Goal: Find specific page/section: Find specific page/section

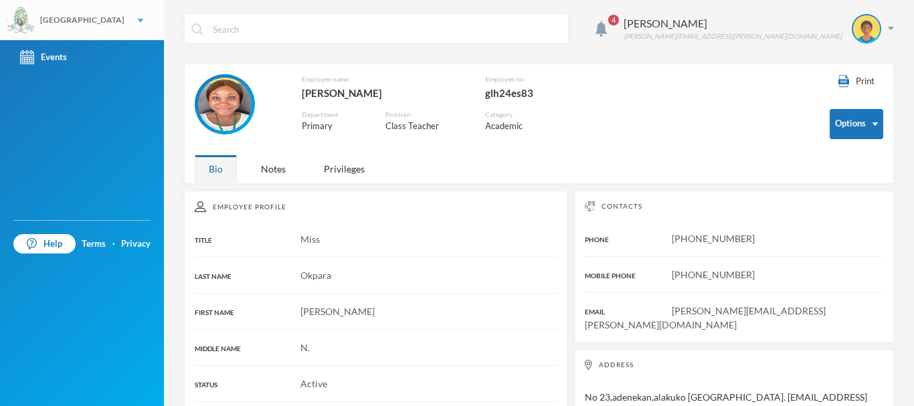
click at [138, 19] on img at bounding box center [140, 20] width 5 height 3
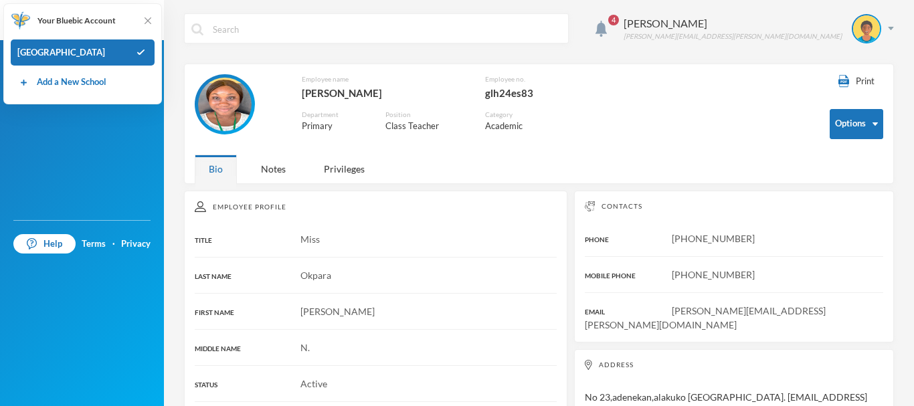
click at [298, 47] on div "4 Okpara Ann ann.okpara@greenlandhall.org" at bounding box center [539, 38] width 710 height 50
click at [191, 157] on div "Print Options Employee name Okpara, Ann N. Employee no. glh24es83 Department Pr…" at bounding box center [539, 124] width 710 height 120
